Goal: Find specific page/section: Find specific page/section

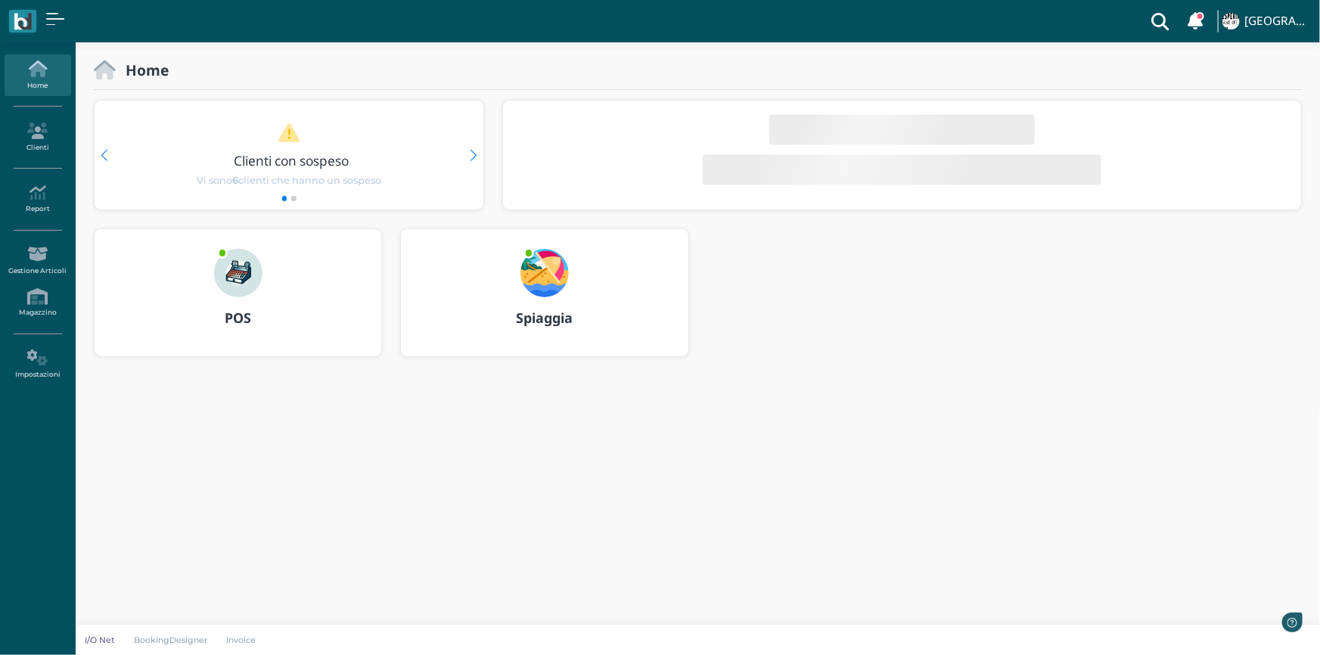
click at [240, 279] on img at bounding box center [238, 273] width 48 height 48
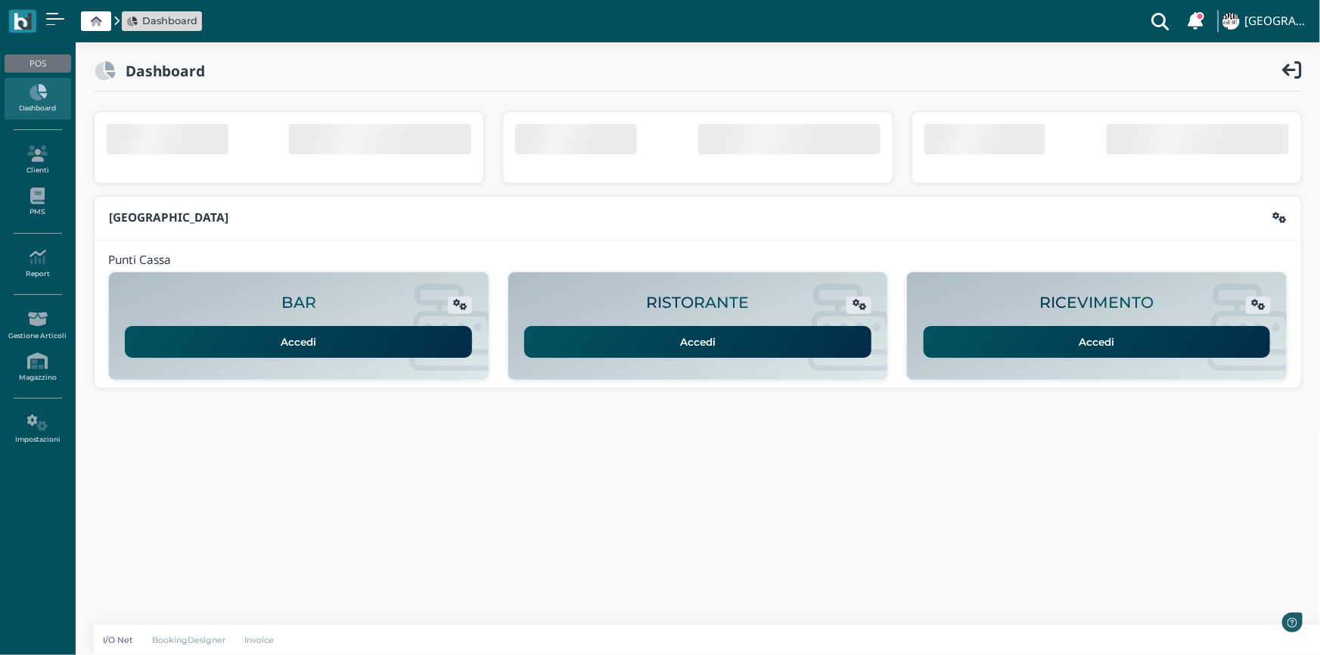
click at [994, 354] on link "Accedi" at bounding box center [1096, 342] width 347 height 32
